Goal: Task Accomplishment & Management: Manage account settings

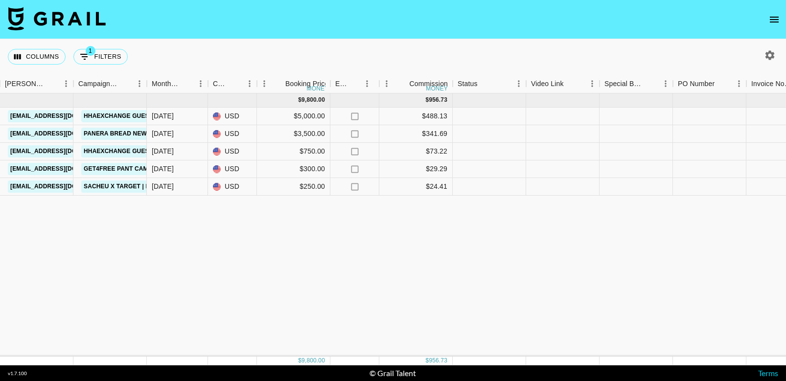
scroll to position [0, 402]
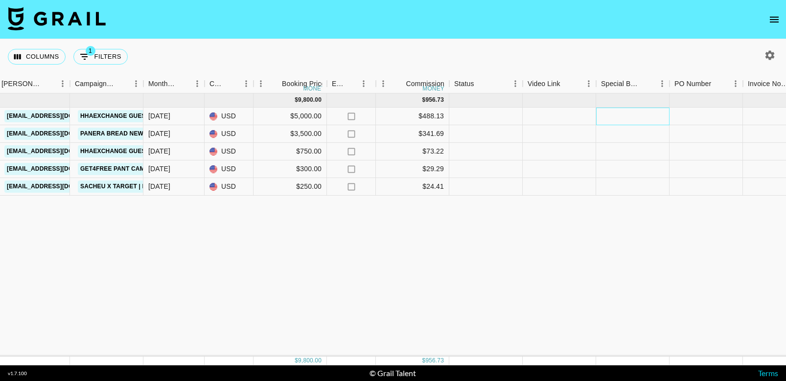
click at [615, 115] on div at bounding box center [632, 117] width 73 height 18
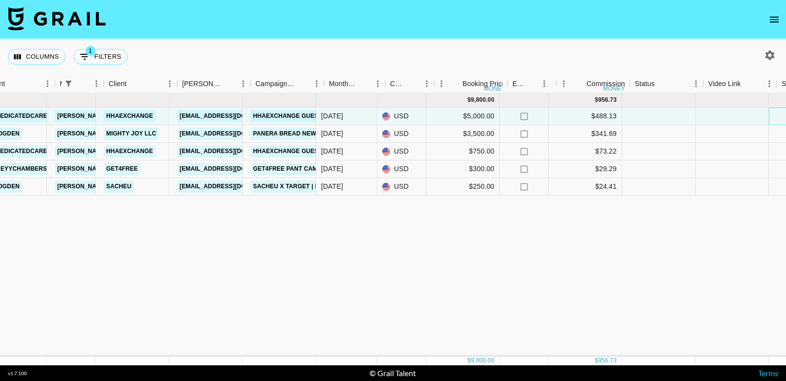
scroll to position [0, 232]
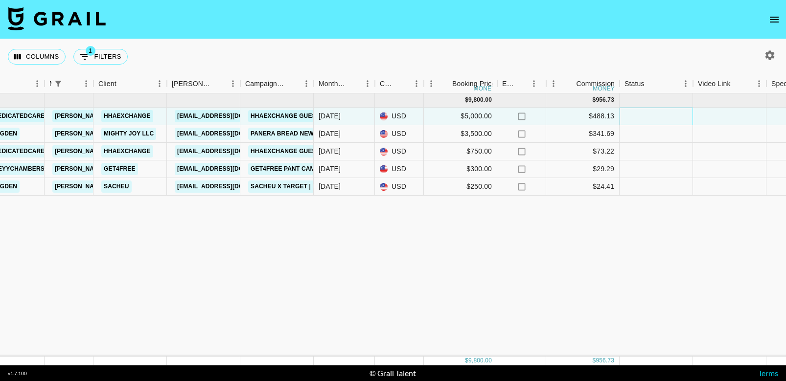
click at [667, 120] on div at bounding box center [655, 117] width 73 height 18
click at [667, 114] on div at bounding box center [729, 117] width 73 height 18
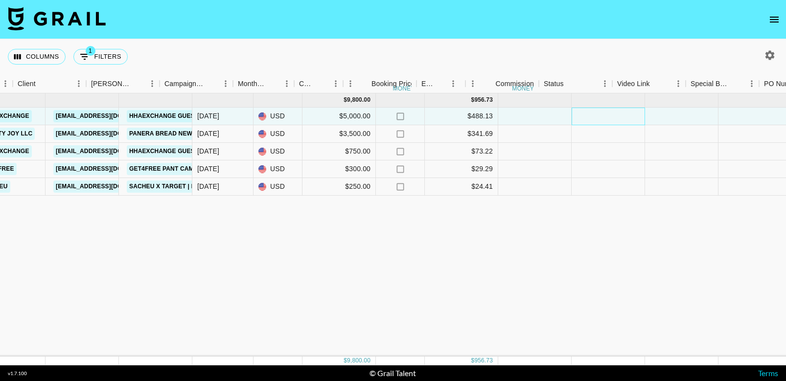
scroll to position [0, 383]
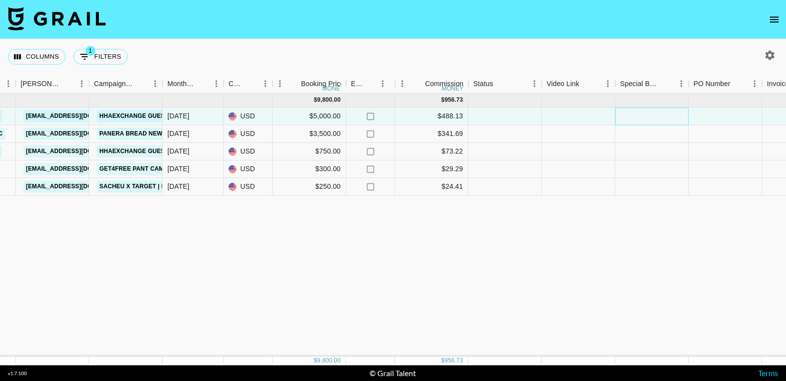
click at [646, 123] on div at bounding box center [651, 117] width 73 height 18
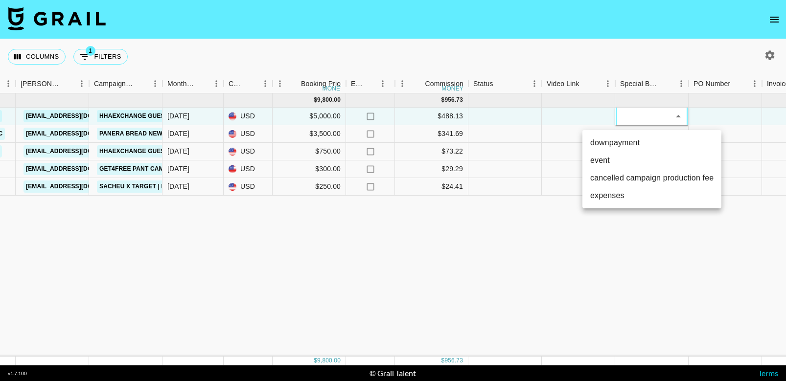
click at [646, 161] on li "event" at bounding box center [651, 161] width 139 height 18
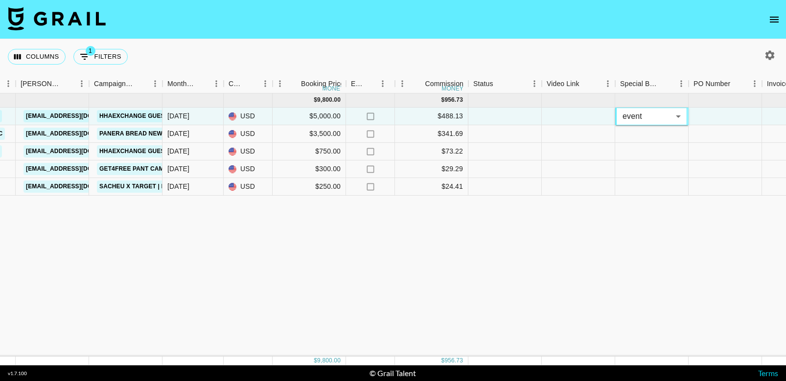
type input "event"
click at [647, 261] on div "Sep '25 ( 5 ) $ 9,800.00 $ 956.73 recCDXG6IDqyyizFz thededicatedcaregiver betti…" at bounding box center [429, 224] width 1624 height 263
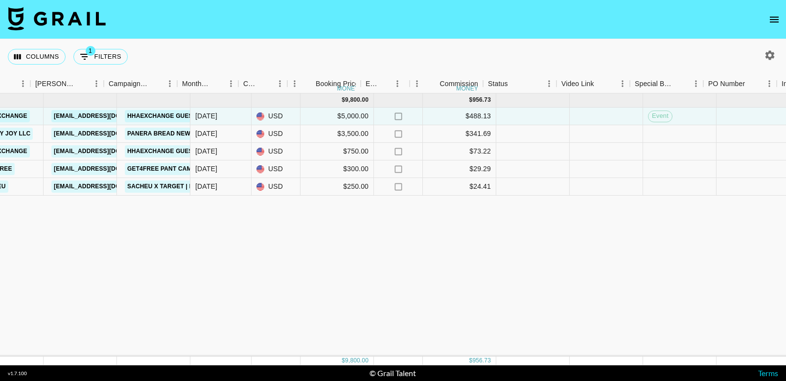
scroll to position [0, 352]
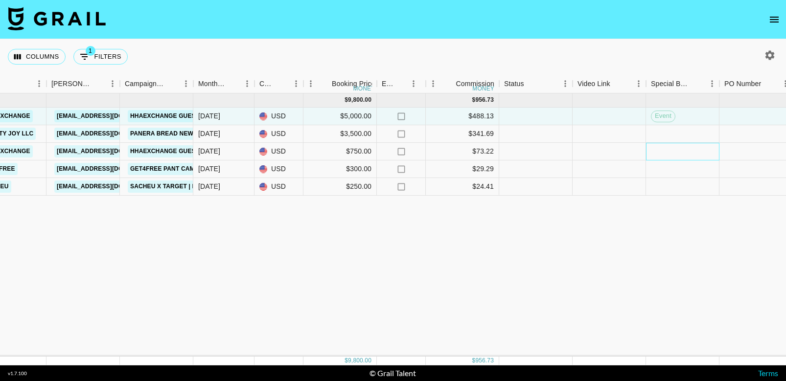
click at [667, 147] on div at bounding box center [682, 152] width 73 height 18
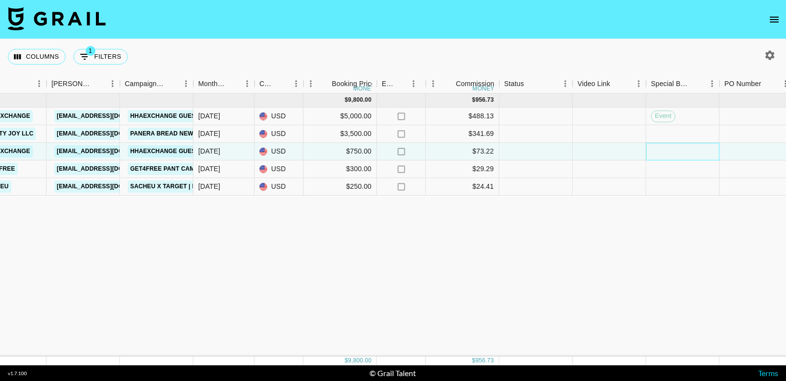
click at [667, 147] on div at bounding box center [682, 152] width 73 height 18
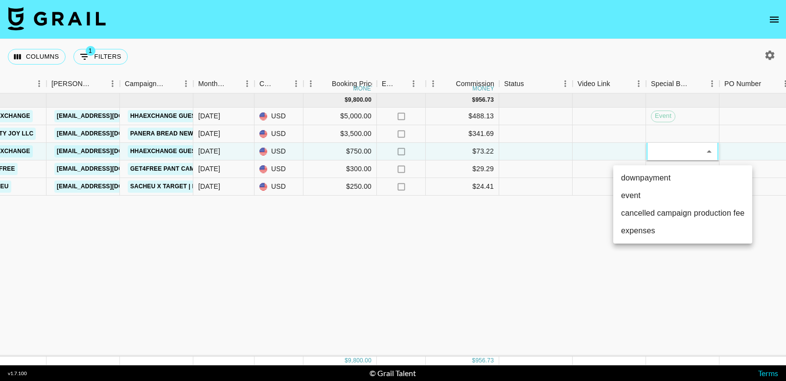
click at [646, 197] on li "event" at bounding box center [682, 196] width 139 height 18
type input "event"
click at [665, 255] on div "Sep '25 ( 5 ) $ 9,800.00 $ 956.73 recCDXG6IDqyyizFz thededicatedcaregiver betti…" at bounding box center [460, 224] width 1624 height 263
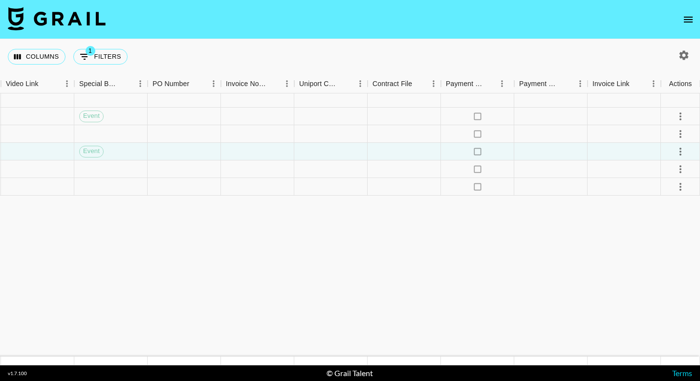
scroll to position [0, 923]
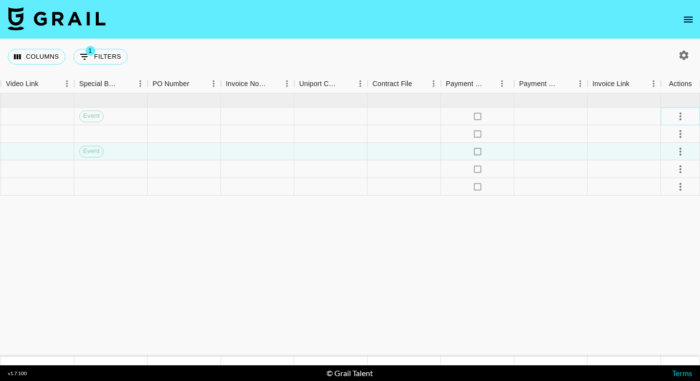
click at [667, 114] on icon "select merge strategy" at bounding box center [681, 117] width 12 height 12
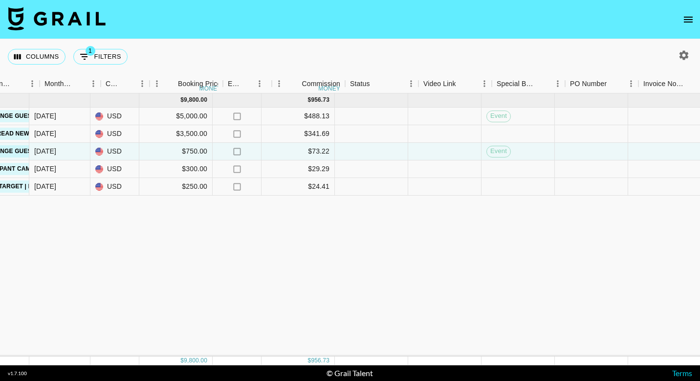
scroll to position [0, 529]
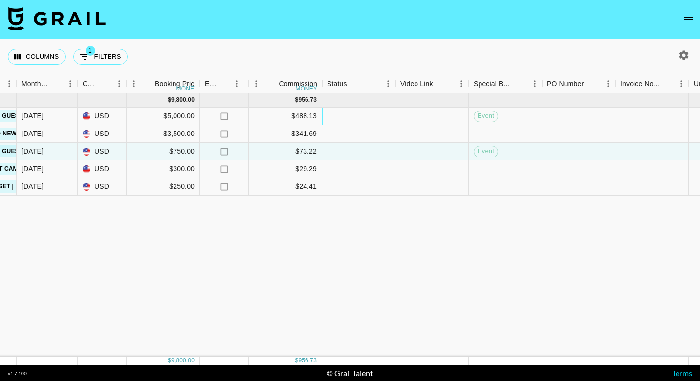
click at [361, 115] on div at bounding box center [358, 117] width 73 height 18
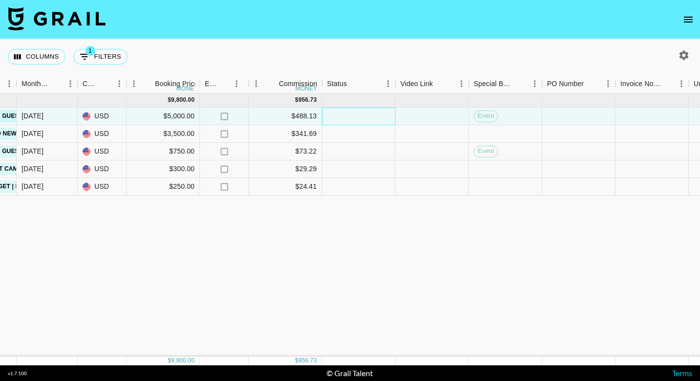
click at [361, 115] on div at bounding box center [358, 117] width 73 height 18
click at [353, 267] on div "[DATE] ( 5 ) $ 9,800.00 $ 956.73 recCDXG6IDqyyizFz thededicatedcaregiver [PERSO…" at bounding box center [283, 224] width 1624 height 263
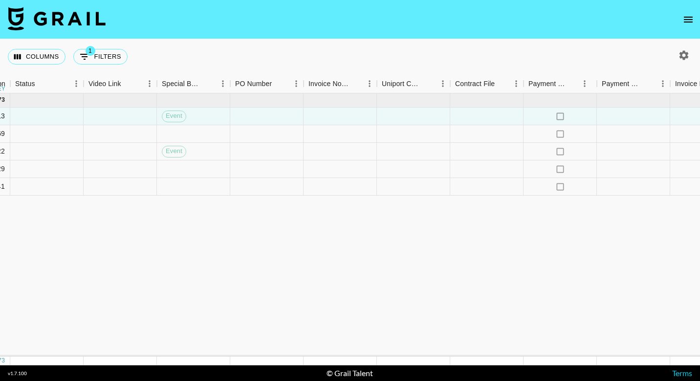
scroll to position [0, 842]
click at [486, 117] on div at bounding box center [485, 117] width 73 height 18
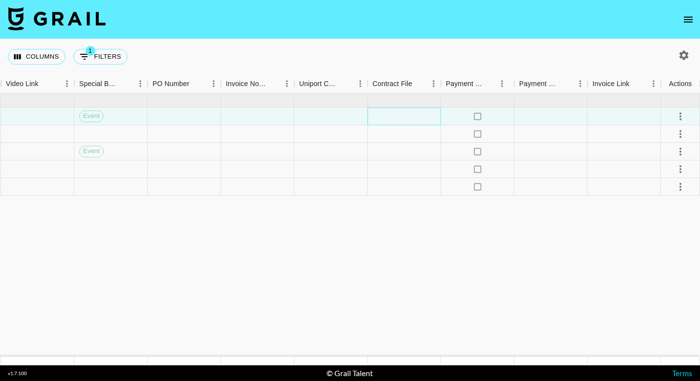
scroll to position [0, 923]
click at [667, 115] on icon "select merge strategy" at bounding box center [681, 117] width 12 height 12
click at [667, 210] on li "Approve" at bounding box center [669, 208] width 64 height 18
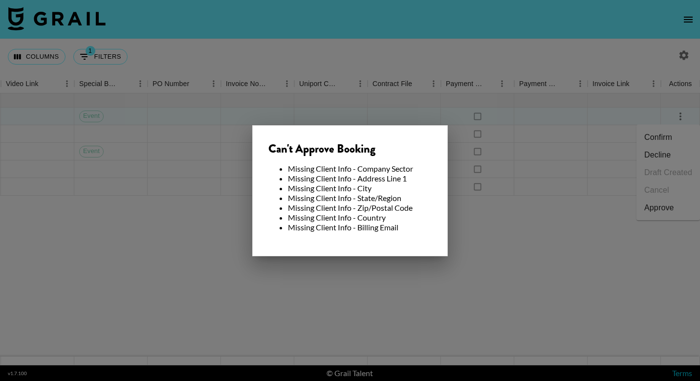
click at [525, 238] on div at bounding box center [350, 190] width 700 height 381
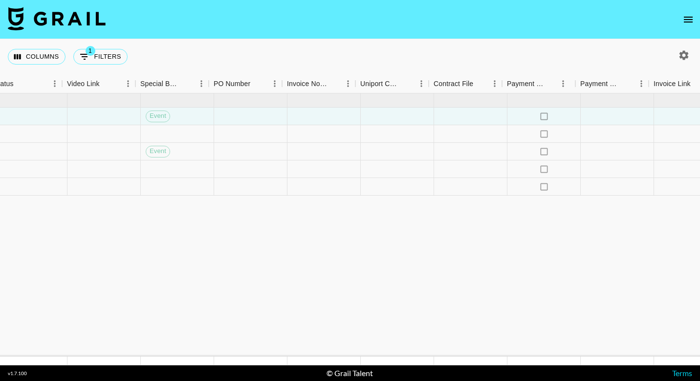
scroll to position [0, 864]
click at [419, 85] on icon "Menu" at bounding box center [420, 84] width 10 height 10
click at [474, 115] on div at bounding box center [463, 117] width 73 height 18
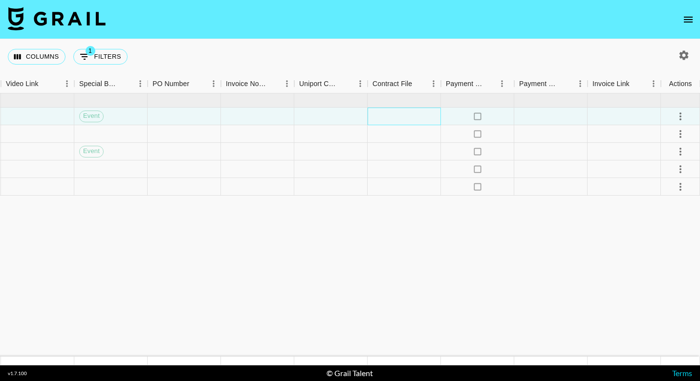
scroll to position [0, 923]
click at [667, 117] on icon "select merge strategy" at bounding box center [681, 117] width 12 height 12
click at [665, 211] on div "Approve" at bounding box center [660, 208] width 30 height 12
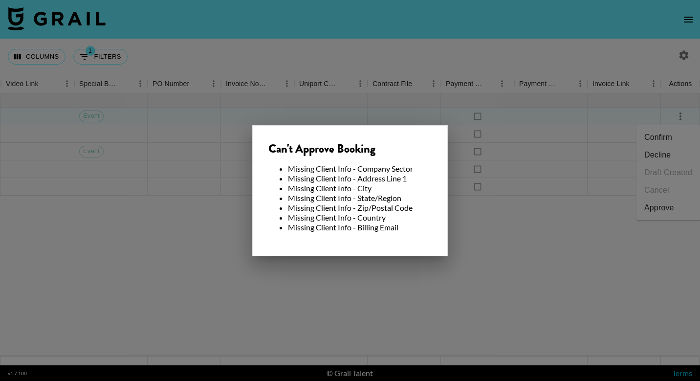
click at [571, 280] on div at bounding box center [350, 190] width 700 height 381
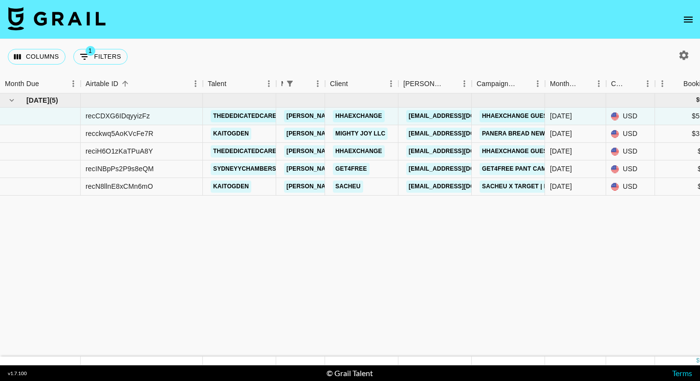
scroll to position [0, 0]
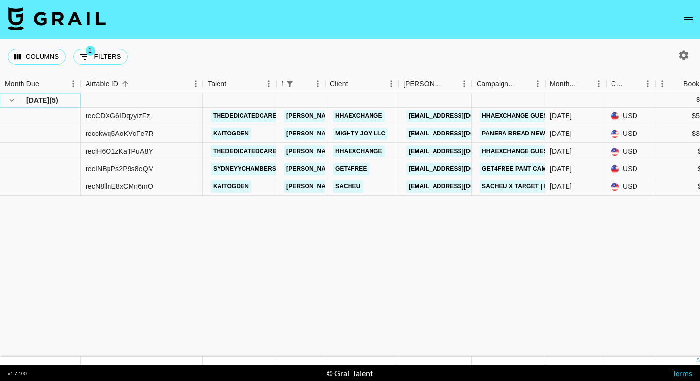
click at [11, 101] on icon "hide children" at bounding box center [12, 100] width 4 height 3
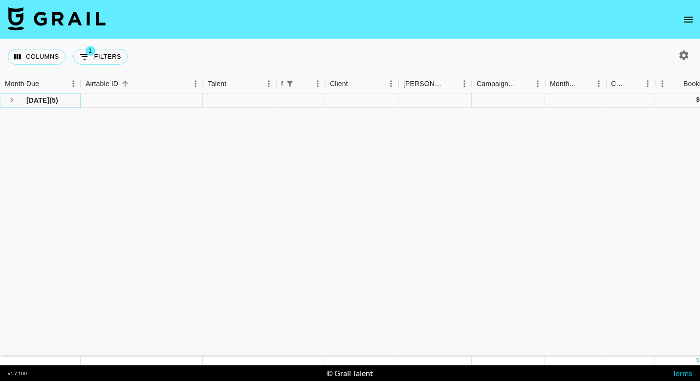
click at [11, 101] on icon "see children" at bounding box center [11, 100] width 3 height 4
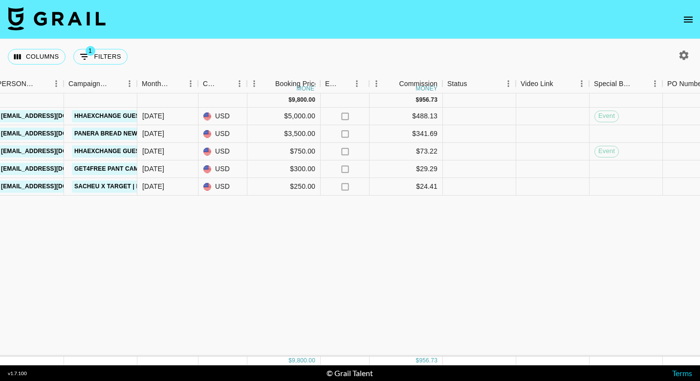
scroll to position [0, 408]
click at [461, 112] on div at bounding box center [479, 117] width 73 height 18
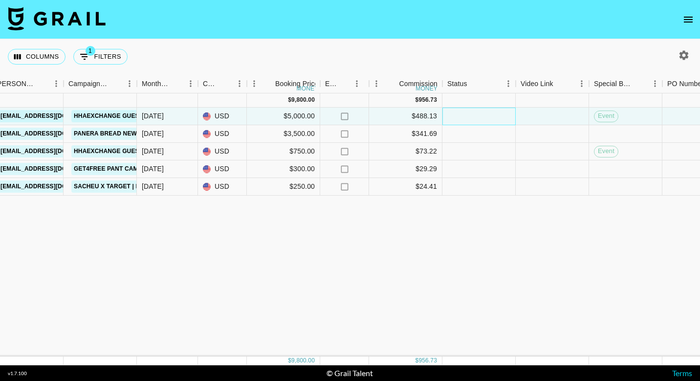
click at [458, 114] on div at bounding box center [479, 117] width 73 height 18
click at [556, 118] on div at bounding box center [552, 117] width 73 height 18
click at [536, 247] on div "[DATE] ( 5 ) $ 9,800.00 $ 956.73 recCDXG6IDqyyizFz thededicatedcaregiver [PERSO…" at bounding box center [404, 224] width 1624 height 263
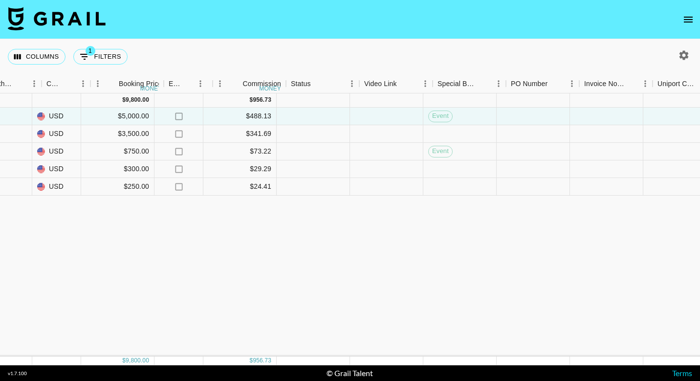
scroll to position [0, 582]
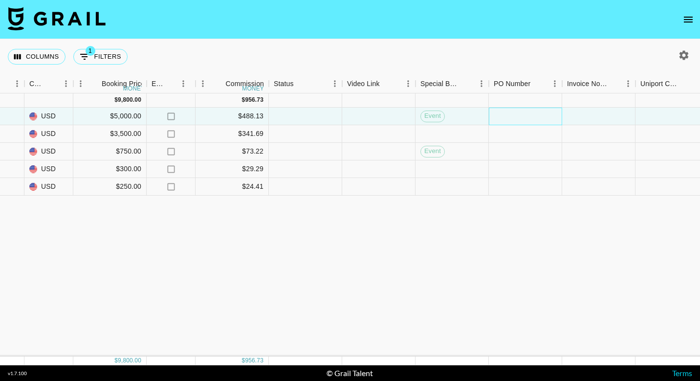
click at [513, 117] on div at bounding box center [525, 117] width 73 height 18
click at [604, 119] on div at bounding box center [598, 117] width 73 height 18
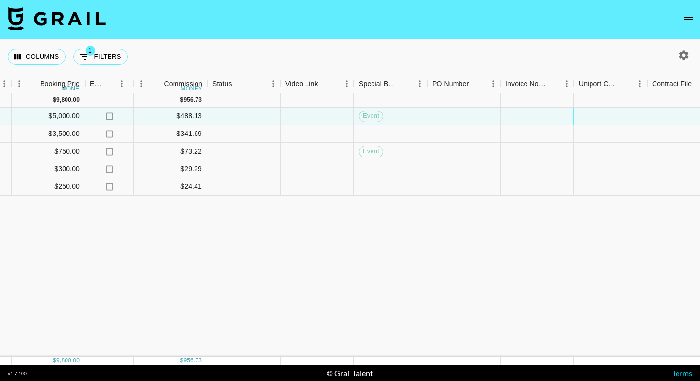
scroll to position [0, 696]
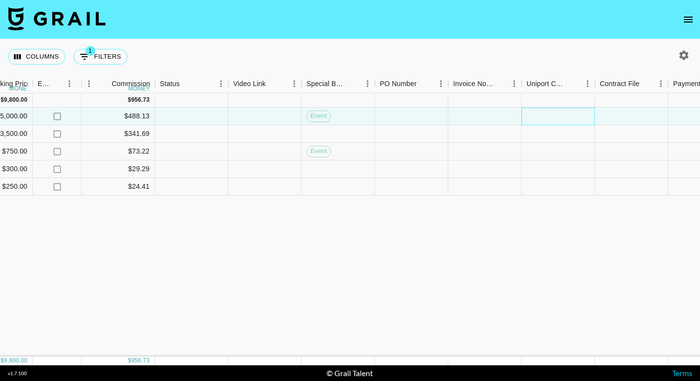
click at [554, 117] on div at bounding box center [558, 117] width 73 height 18
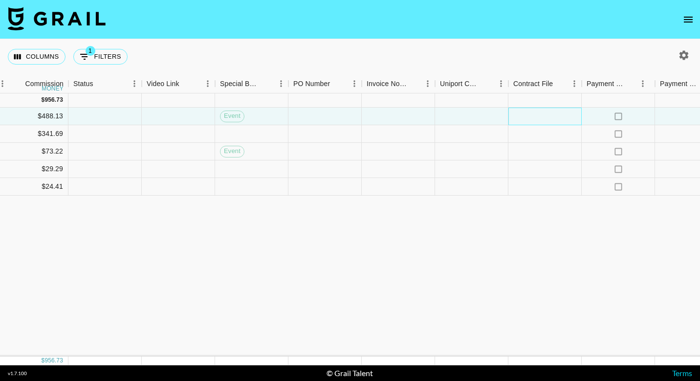
click at [555, 117] on div at bounding box center [545, 117] width 73 height 18
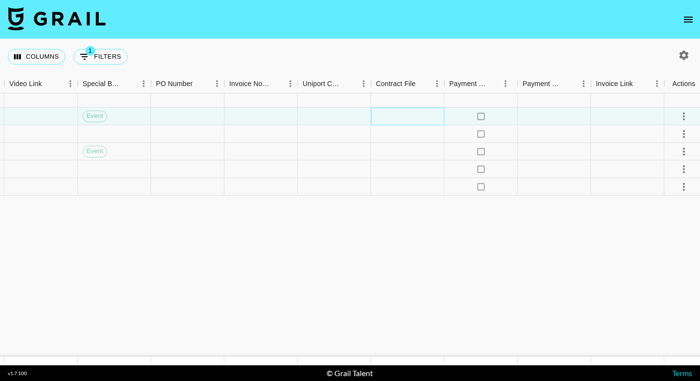
scroll to position [0, 925]
click at [555, 117] on div at bounding box center [551, 117] width 73 height 18
click at [609, 113] on div at bounding box center [624, 117] width 73 height 18
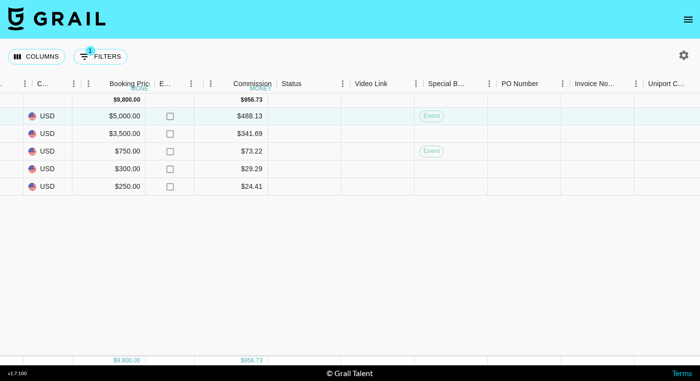
scroll to position [0, 586]
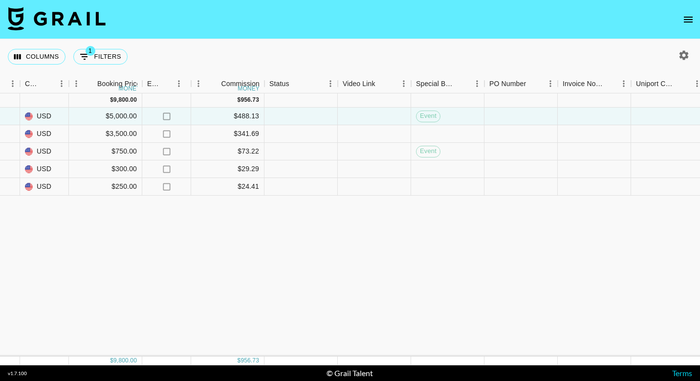
click at [543, 233] on div "[DATE] ( 5 ) $ 9,800.00 $ 956.73 recCDXG6IDqyyizFz thededicatedcaregiver [PERSO…" at bounding box center [226, 224] width 1624 height 263
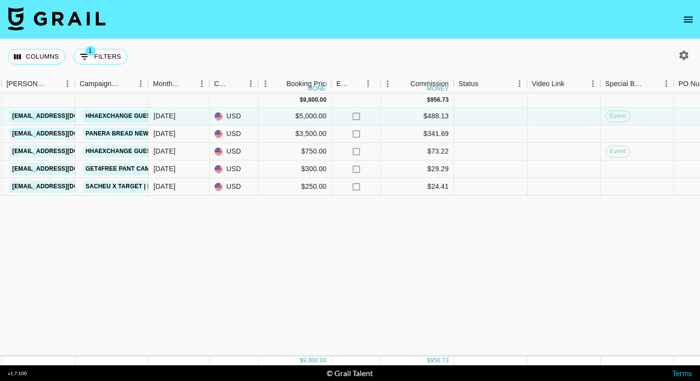
scroll to position [0, 396]
click at [560, 133] on div at bounding box center [564, 134] width 73 height 18
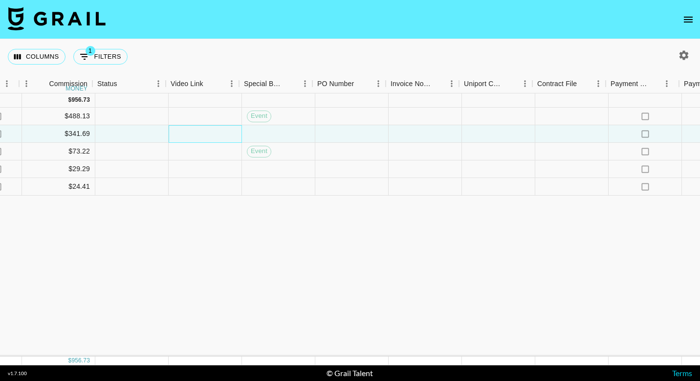
scroll to position [0, 752]
click at [209, 134] on div at bounding box center [209, 134] width 73 height 18
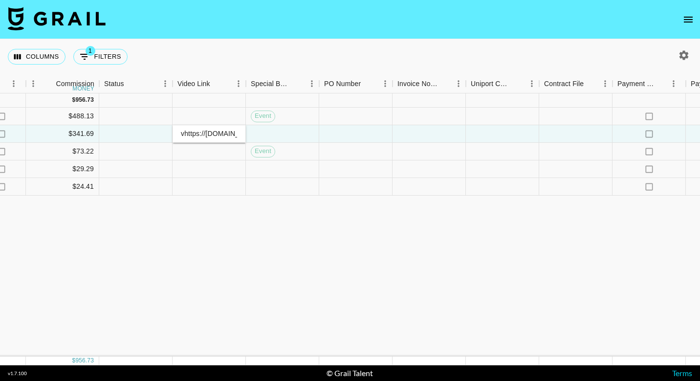
scroll to position [0, 305]
type input "vhttps://[DOMAIN_NAME][URL] [URL][DOMAIN_NAME]"
click at [234, 226] on div "[DATE] ( 5 ) $ 9,800.00 $ 956.73 recCDXG6IDqyyizFz thededicatedcaregiver [PERSO…" at bounding box center [60, 224] width 1624 height 263
click at [221, 130] on div "vhttps://[DOMAIN_NAME][URL] [URL][DOMAIN_NAME]" at bounding box center [209, 134] width 63 height 10
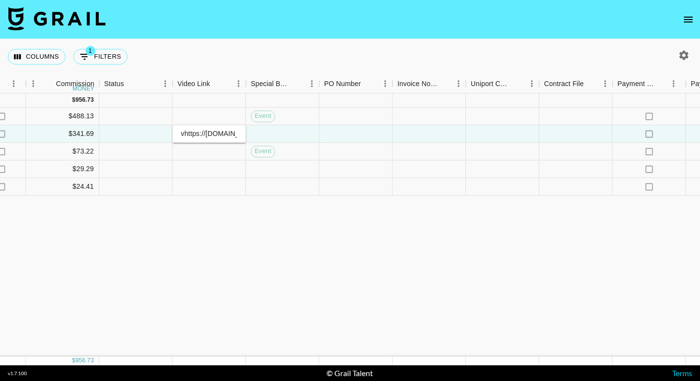
click at [221, 130] on input "vhttps://[DOMAIN_NAME][URL] [URL][DOMAIN_NAME]" at bounding box center [209, 134] width 72 height 8
type input "[URL][DOMAIN_NAME] [URL][DOMAIN_NAME]"
click at [297, 236] on div "[DATE] ( 5 ) $ 9,800.00 $ 956.73 recCDXG6IDqyyizFz thededicatedcaregiver [PERSO…" at bounding box center [60, 224] width 1624 height 263
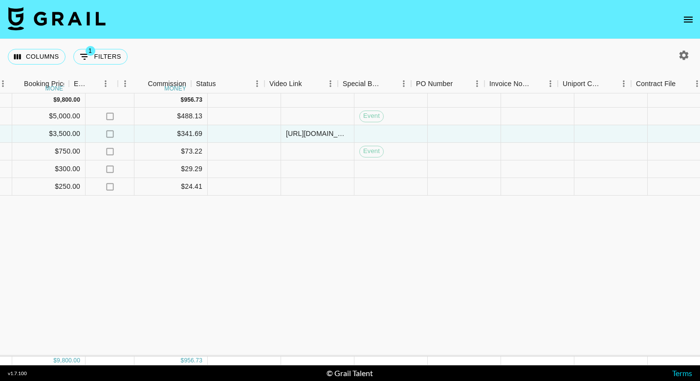
scroll to position [0, 640]
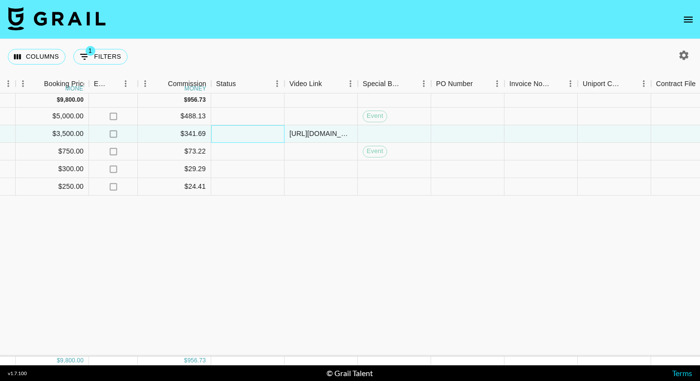
click at [255, 133] on div at bounding box center [247, 134] width 73 height 18
click at [308, 243] on div "[DATE] ( 5 ) $ 9,800.00 $ 956.73 recCDXG6IDqyyizFz thededicatedcaregiver [PERSO…" at bounding box center [172, 224] width 1624 height 263
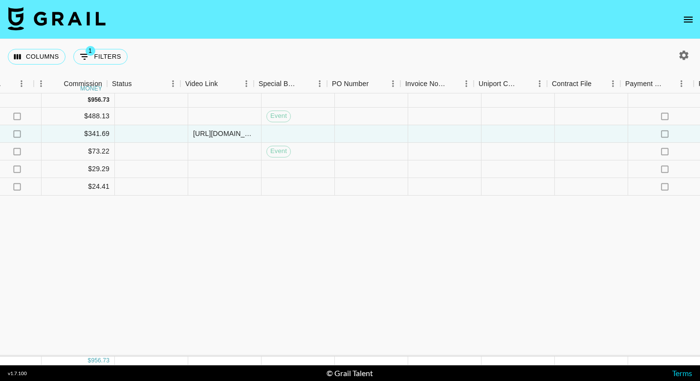
scroll to position [0, 745]
click at [424, 132] on div at bounding box center [436, 134] width 73 height 18
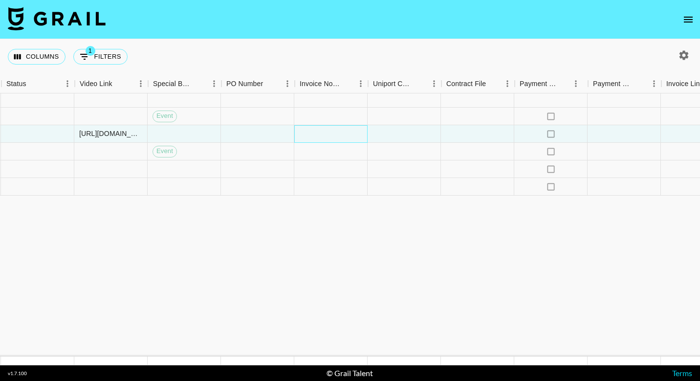
scroll to position [0, 851]
click at [486, 135] on div at bounding box center [477, 134] width 73 height 18
